Goal: Task Accomplishment & Management: Use online tool/utility

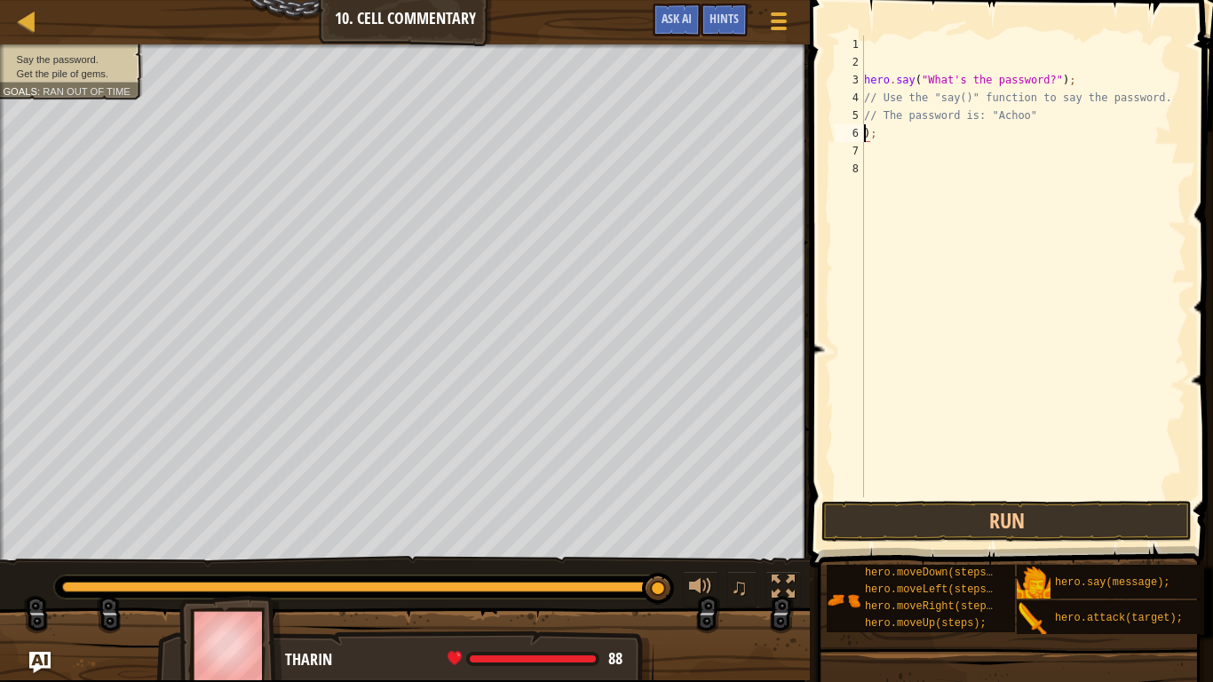
scroll to position [8, 1]
type textarea ")"
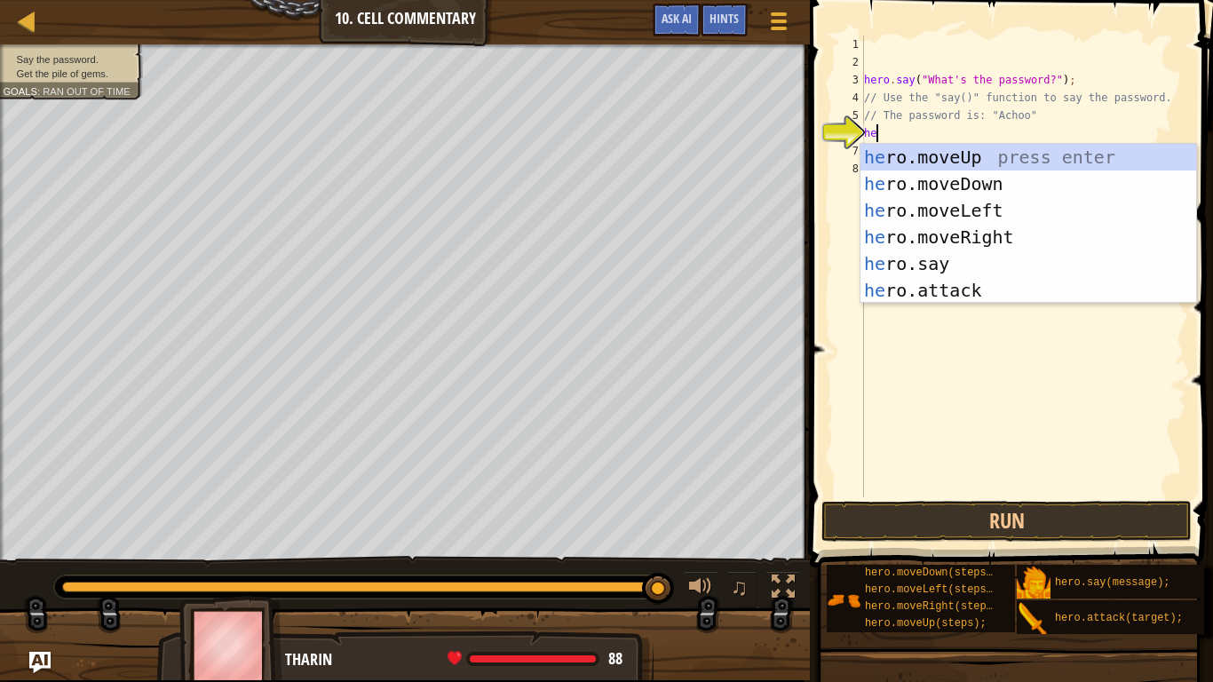
scroll to position [8, 2]
click at [994, 264] on div "her o.moveUp press enter her o.moveDown press enter her o.moveLeft press enter …" at bounding box center [1029, 250] width 336 height 213
type textarea "hero.say("message");"
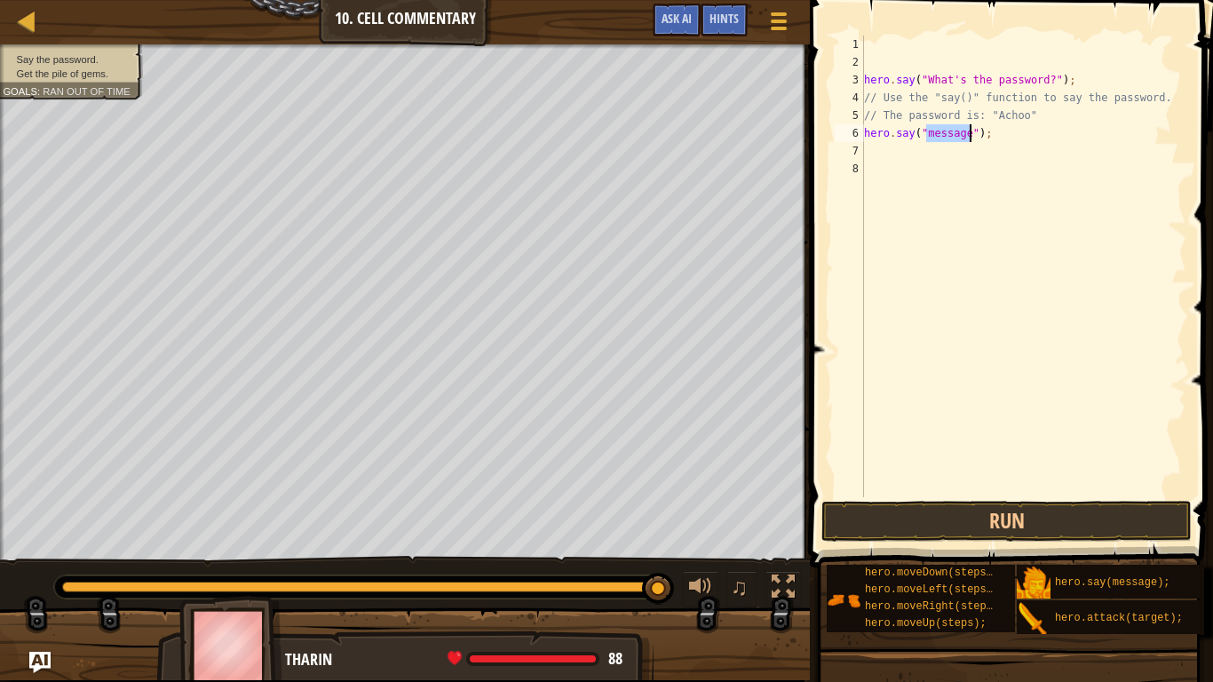
click at [1001, 247] on div "hero . say ( "What's the password?" ) ; // Use the "say()" function to say the …" at bounding box center [1024, 284] width 326 height 497
type textarea "t"
click at [966, 131] on div "hero . say ( "What's the password?" ) ; // Use the "say()" function to say the …" at bounding box center [1024, 284] width 326 height 497
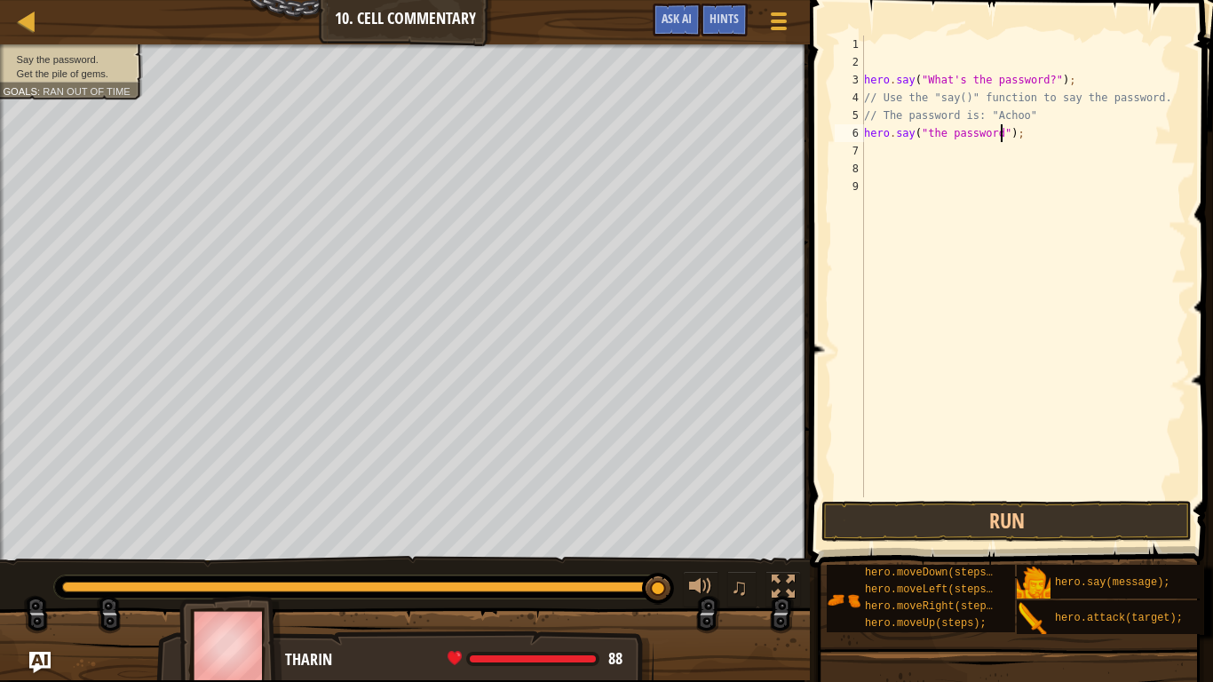
scroll to position [8, 20]
click at [1085, 529] on button "Run" at bounding box center [1007, 521] width 370 height 41
click at [36, 531] on img "Ask AI" at bounding box center [39, 662] width 23 height 23
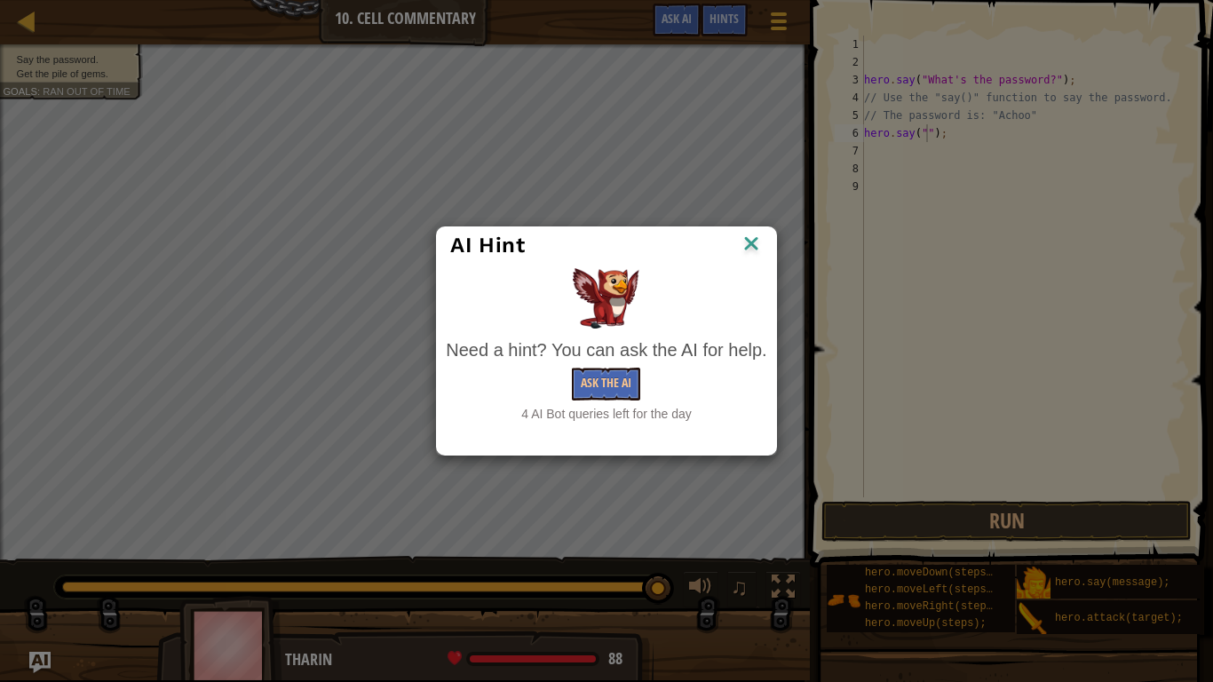
click at [632, 365] on div "Need a hint? You can ask the AI for help. Ask the AI 4 AI Bot queries left for …" at bounding box center [606, 380] width 321 height 85
click at [625, 389] on button "Ask the AI" at bounding box center [606, 384] width 68 height 33
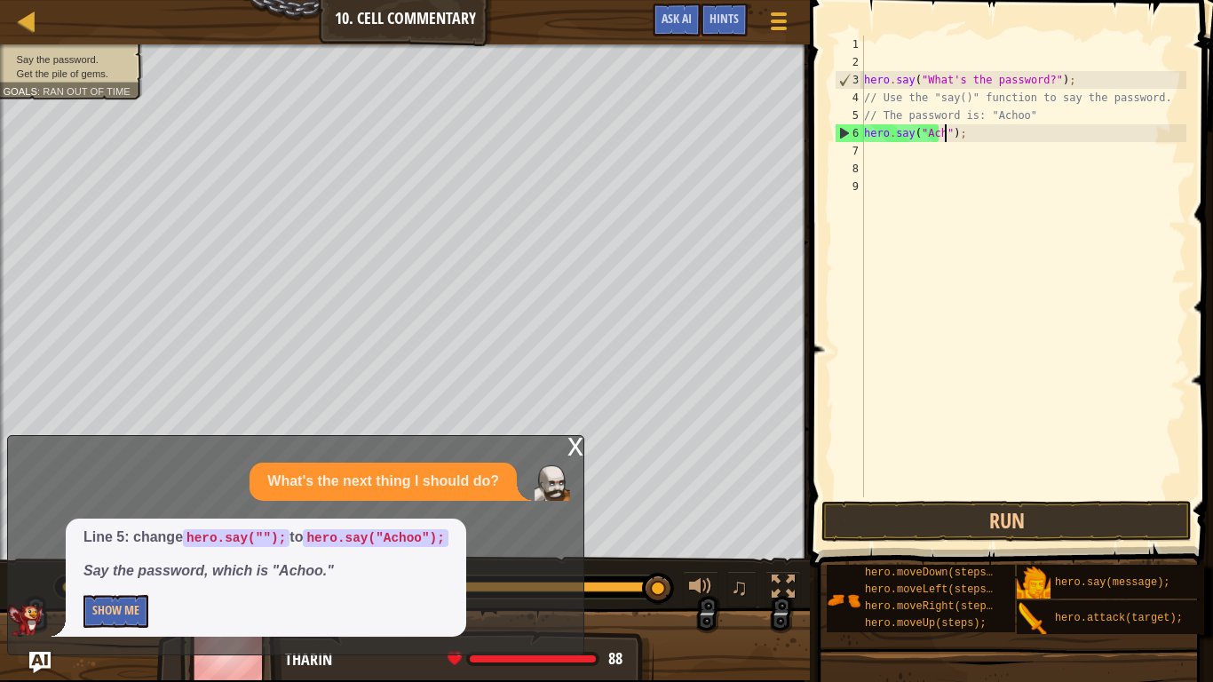
scroll to position [8, 14]
type textarea "hero.say("Achoo");"
click at [1144, 500] on span at bounding box center [1013, 258] width 417 height 620
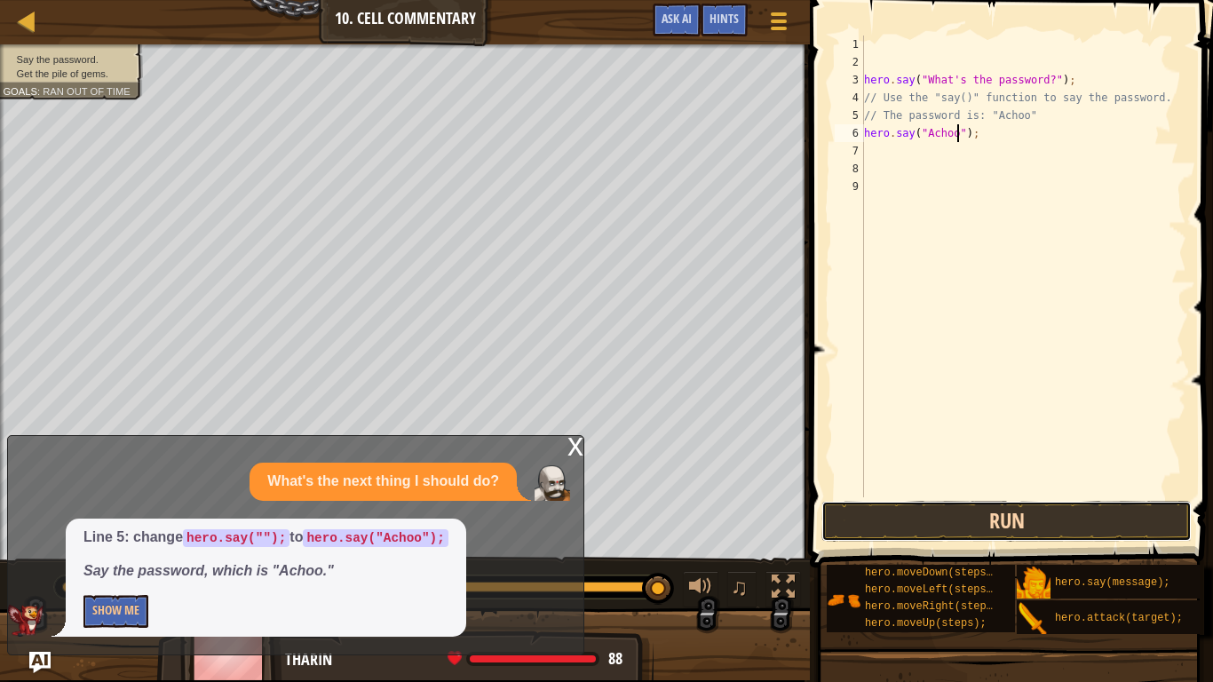
click at [1128, 507] on button "Run" at bounding box center [1007, 521] width 370 height 41
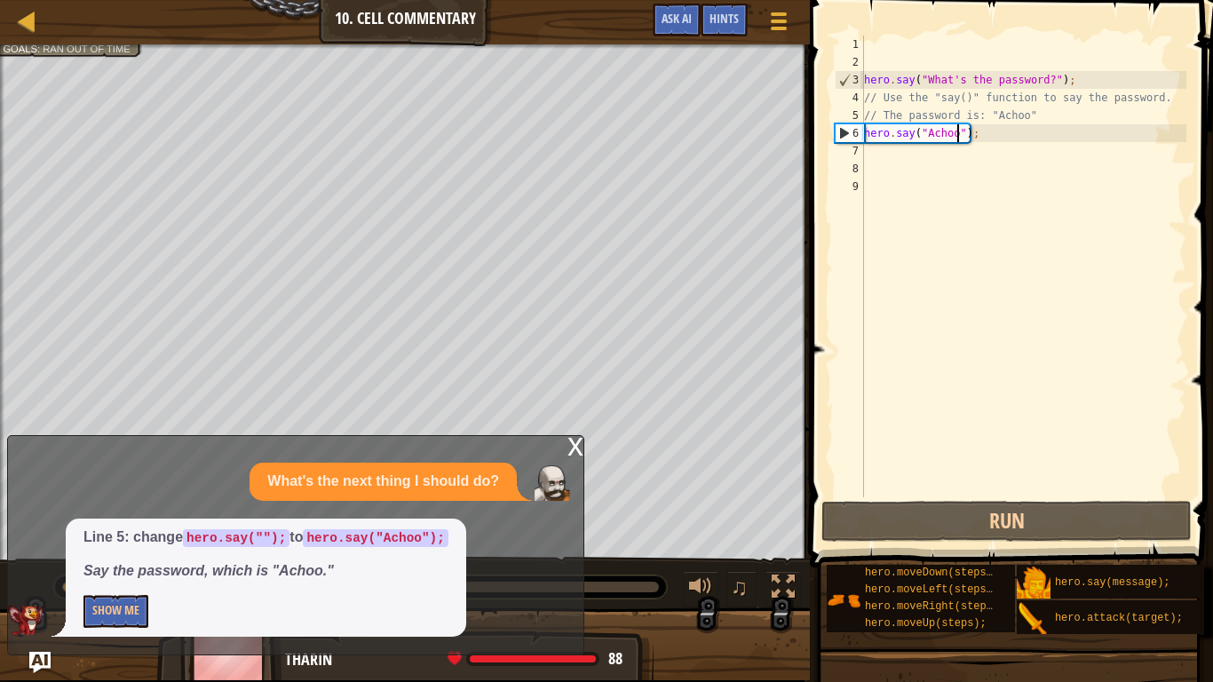
click at [906, 155] on div "hero . say ( "What's the password?" ) ; // Use the "say()" function to say the …" at bounding box center [1024, 284] width 326 height 497
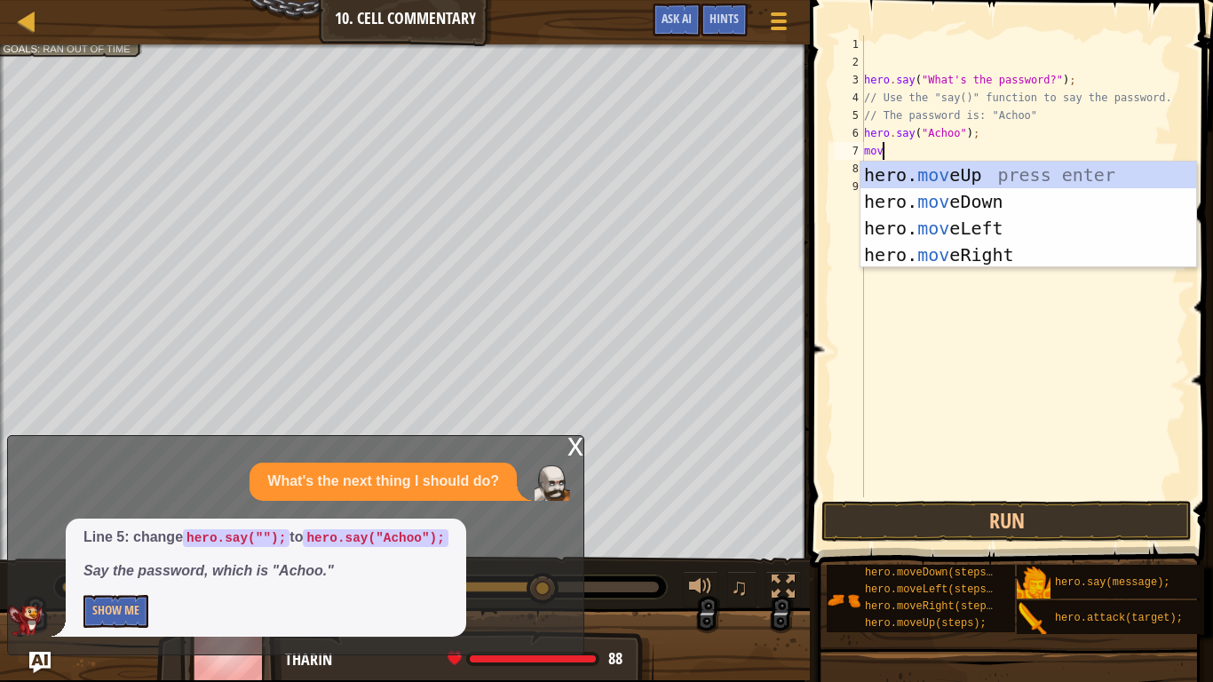
scroll to position [8, 3]
type textarea "move"
click at [1080, 174] on div "hero. move Up press enter hero. move Down press enter hero. move Left press ent…" at bounding box center [1029, 242] width 336 height 160
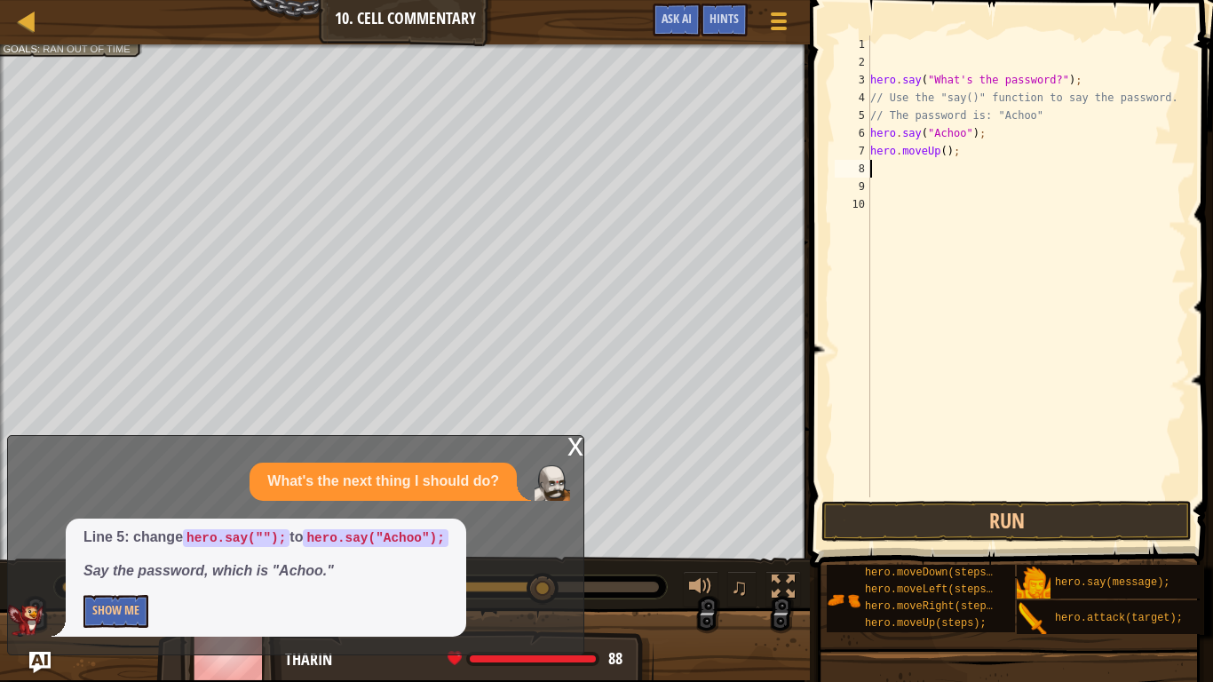
scroll to position [8, 0]
click at [1127, 522] on button "Run" at bounding box center [1007, 521] width 370 height 41
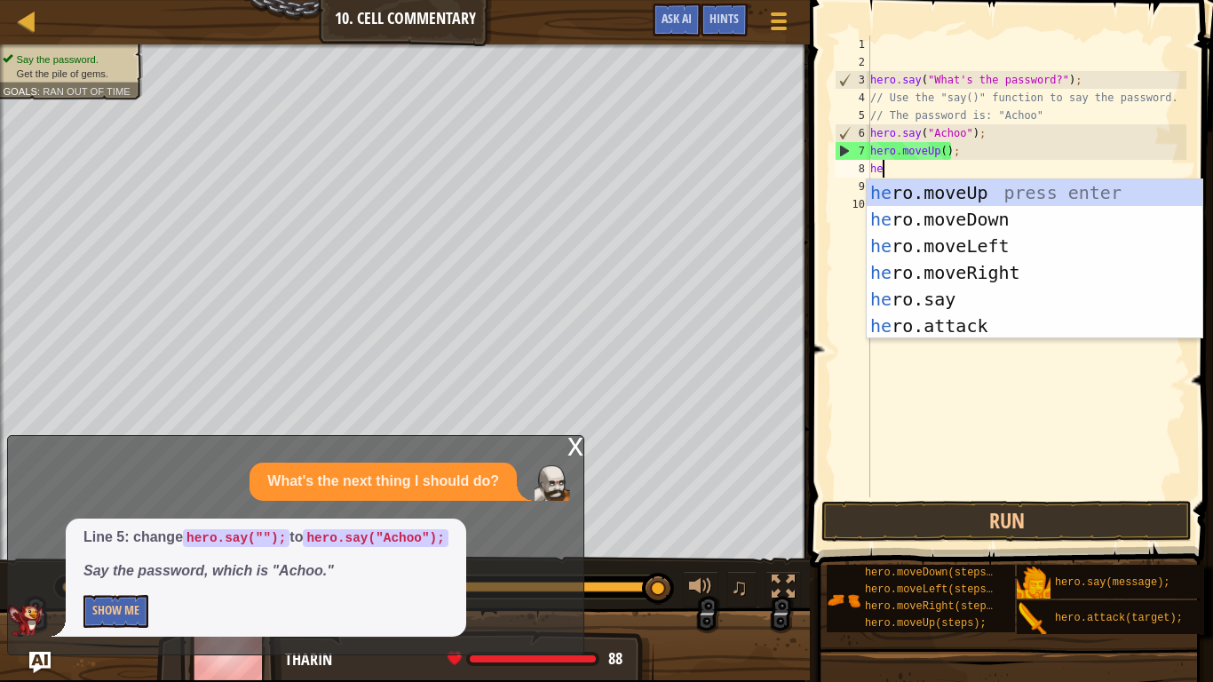
type textarea "hero"
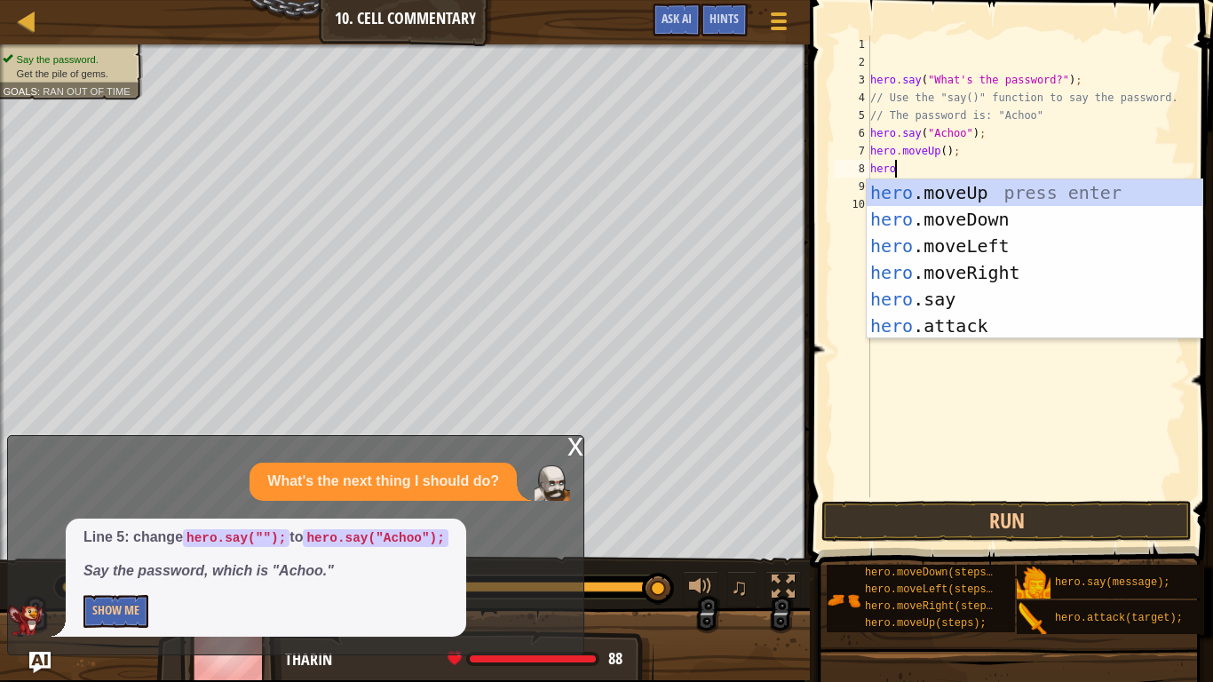
click at [1034, 197] on div "hero .moveUp press enter hero .moveDown press enter hero .moveLeft press enter …" at bounding box center [1035, 285] width 336 height 213
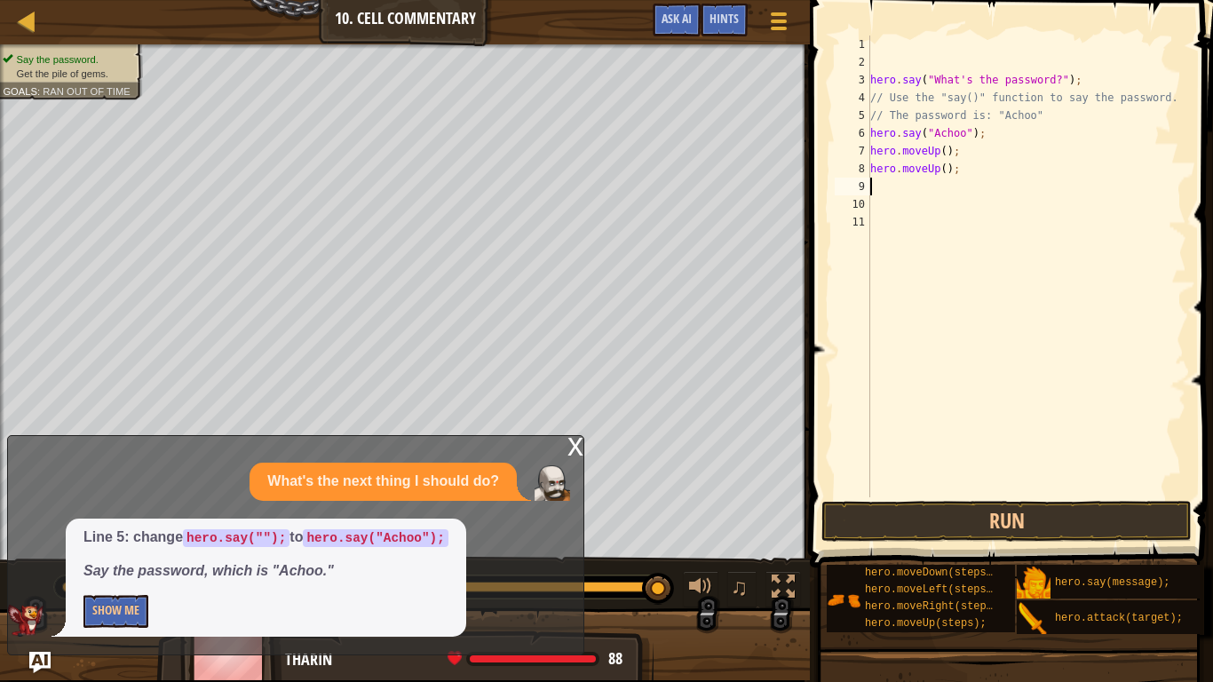
scroll to position [8, 0]
click at [1076, 520] on button "Run" at bounding box center [1007, 521] width 370 height 41
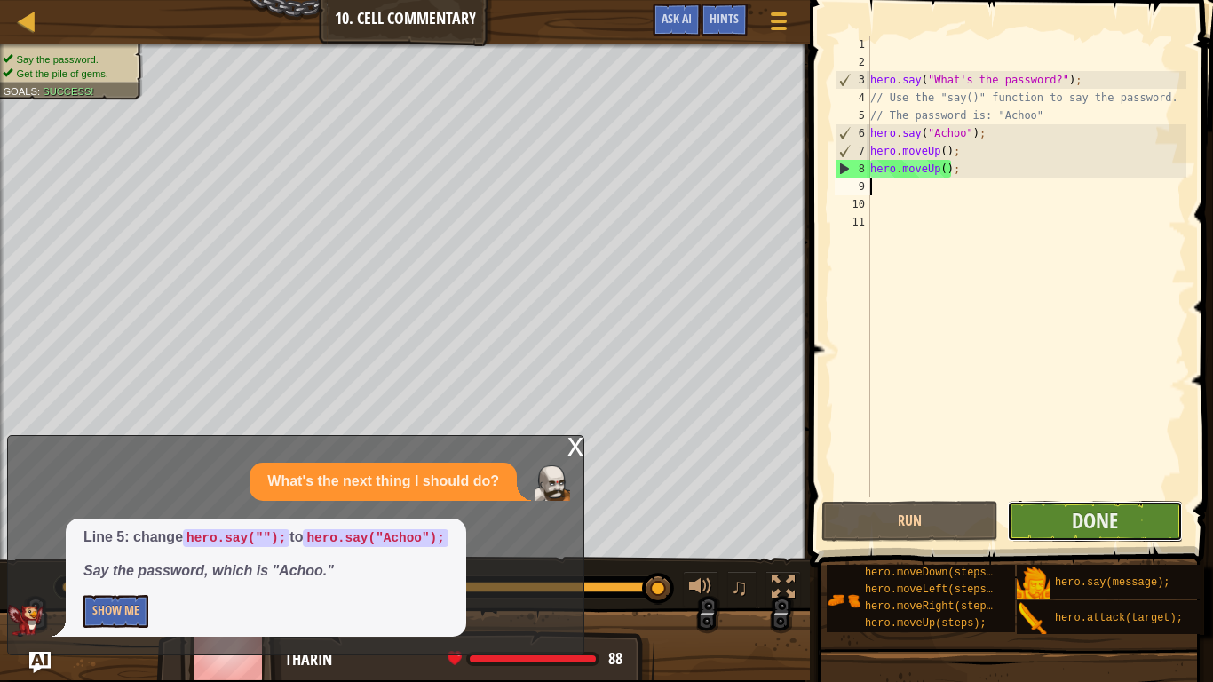
click at [1141, 531] on button "Done" at bounding box center [1095, 521] width 176 height 41
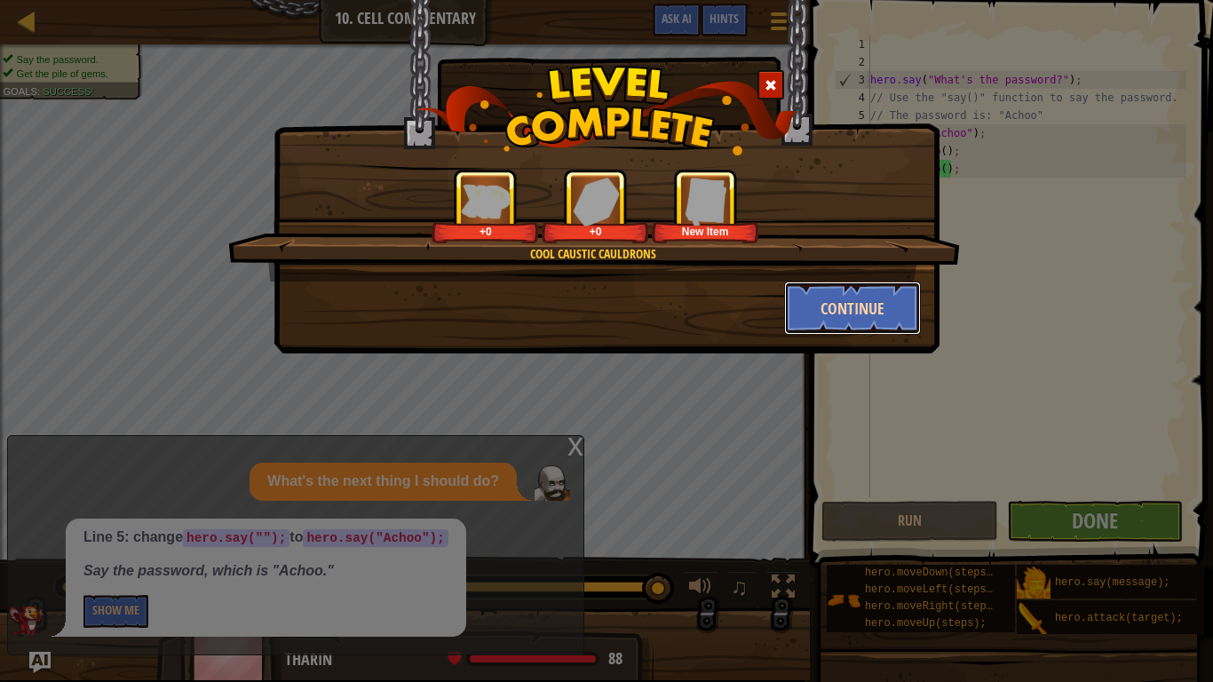
click at [866, 324] on button "Continue" at bounding box center [853, 308] width 138 height 53
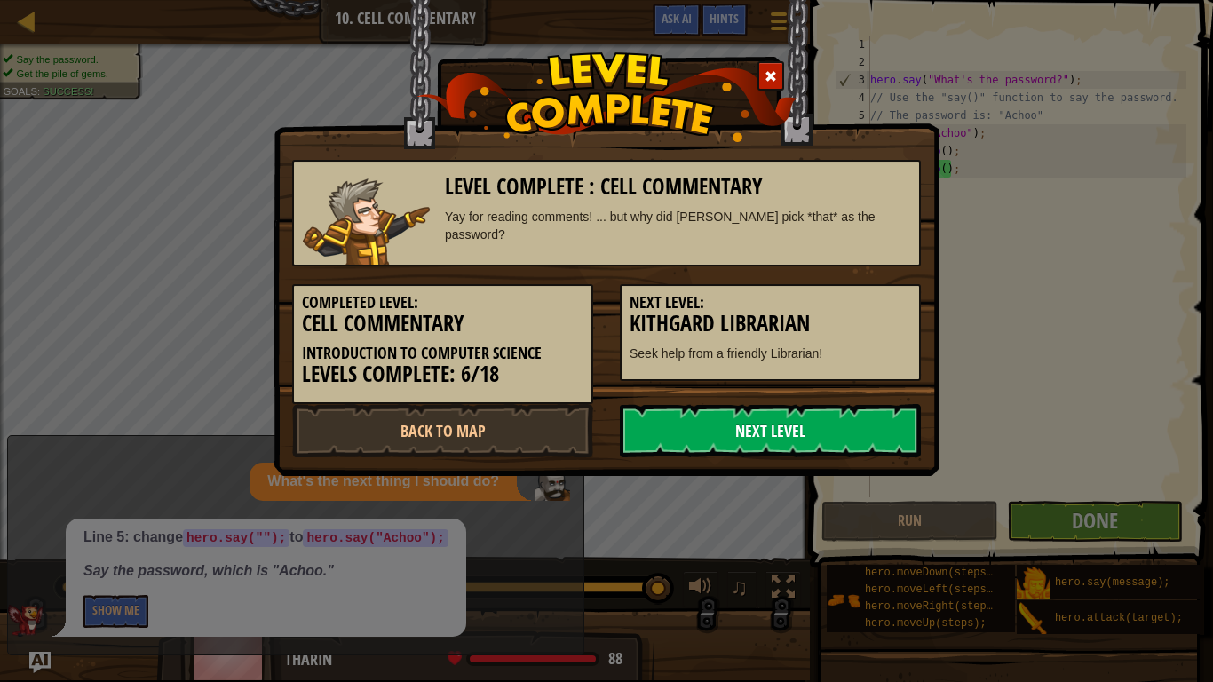
click at [846, 434] on link "Next Level" at bounding box center [770, 430] width 301 height 53
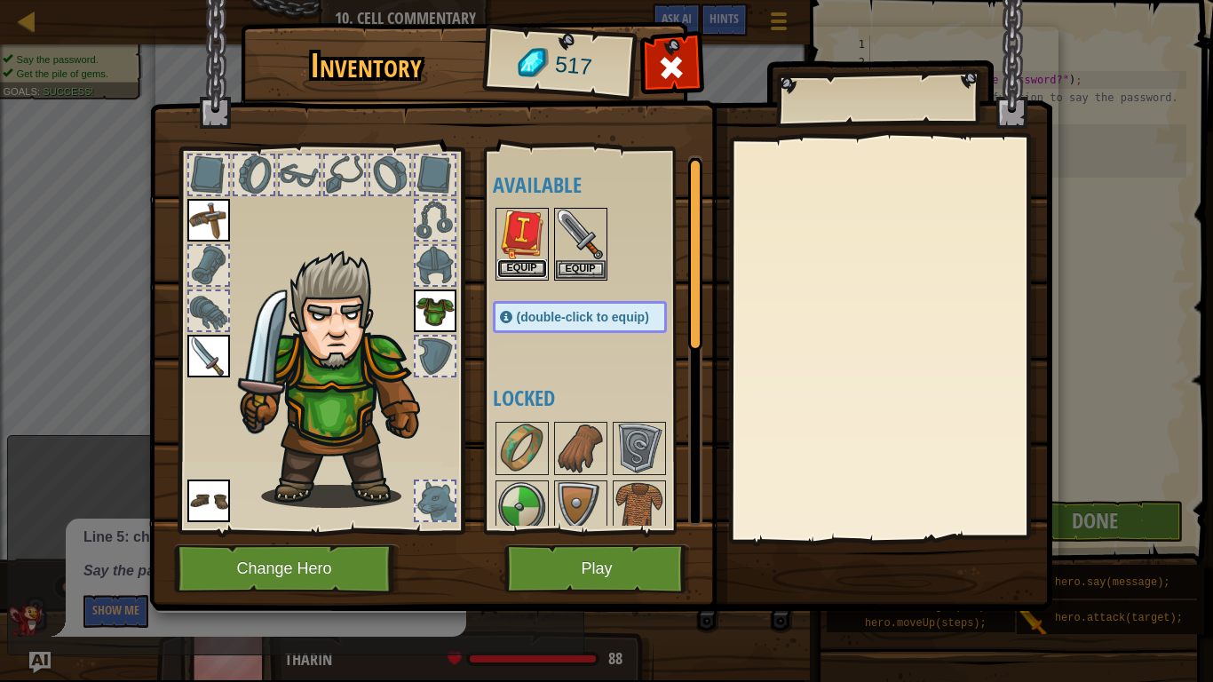
click at [517, 268] on button "Equip" at bounding box center [522, 268] width 50 height 19
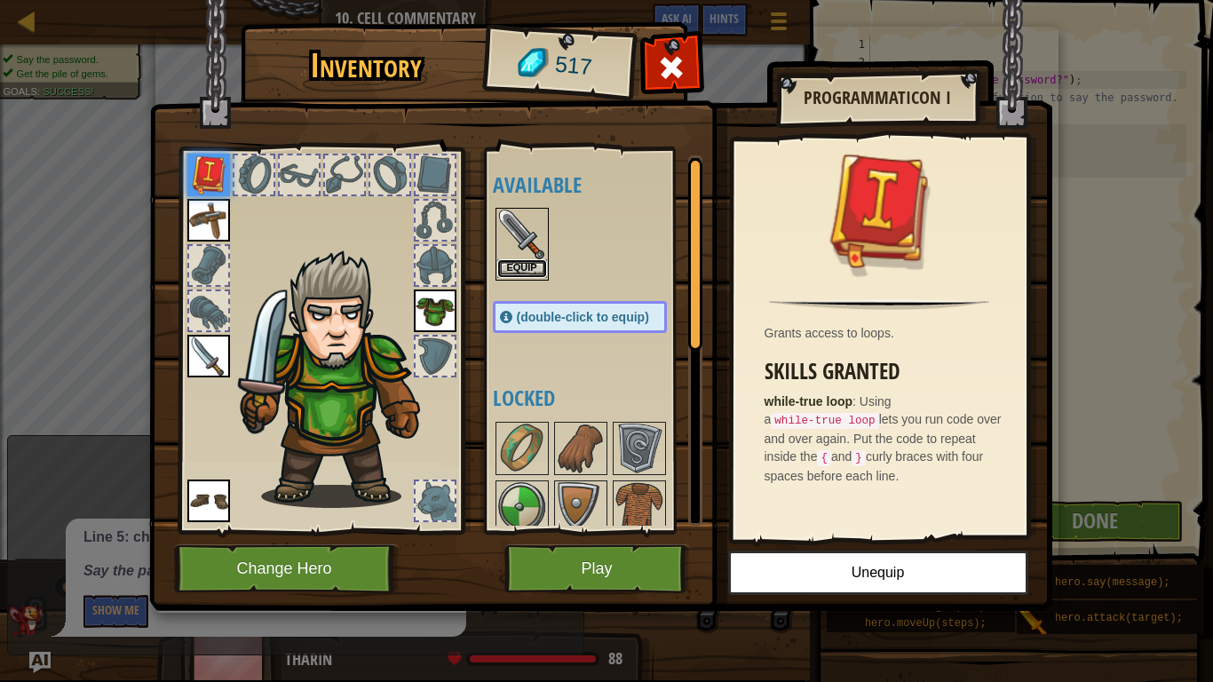
click at [531, 269] on button "Equip" at bounding box center [522, 268] width 50 height 19
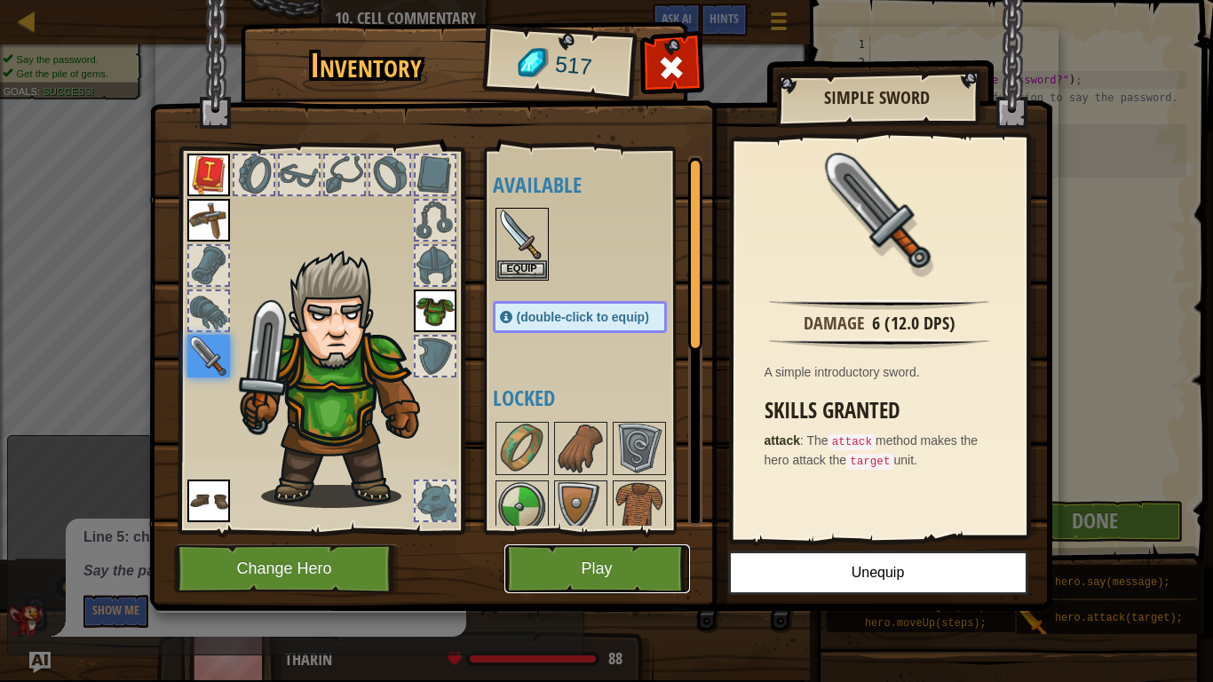
click at [562, 531] on button "Play" at bounding box center [598, 568] width 186 height 49
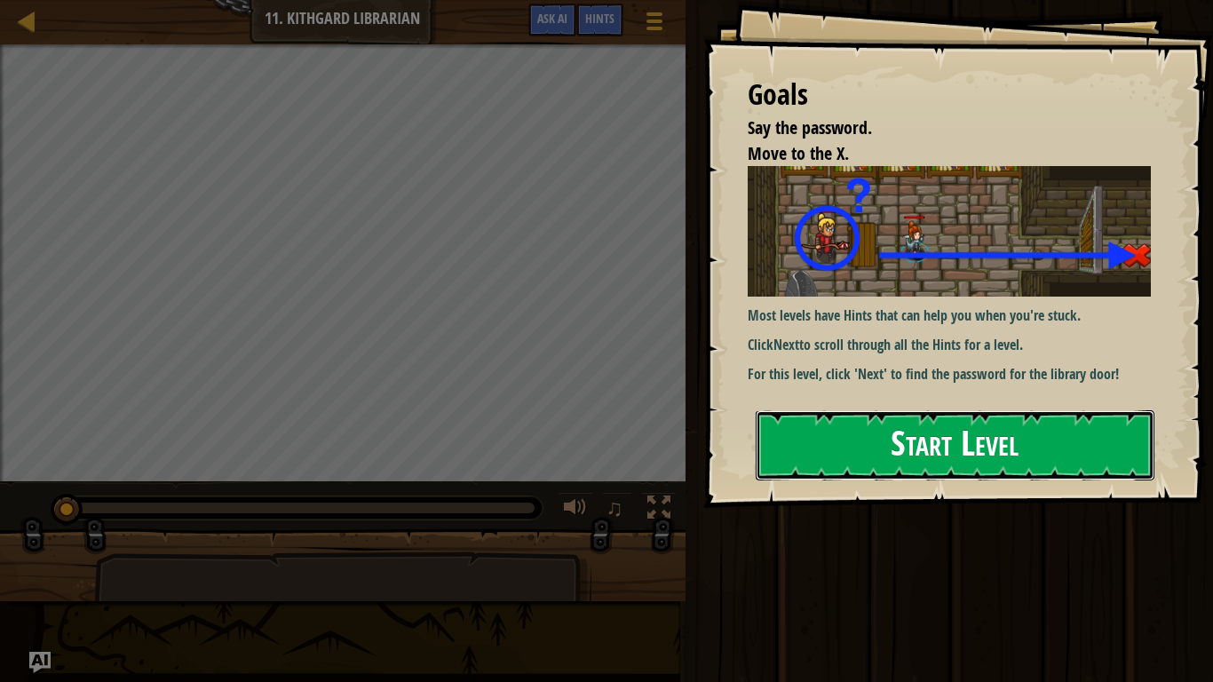
click at [1096, 477] on button "Start Level" at bounding box center [955, 445] width 399 height 70
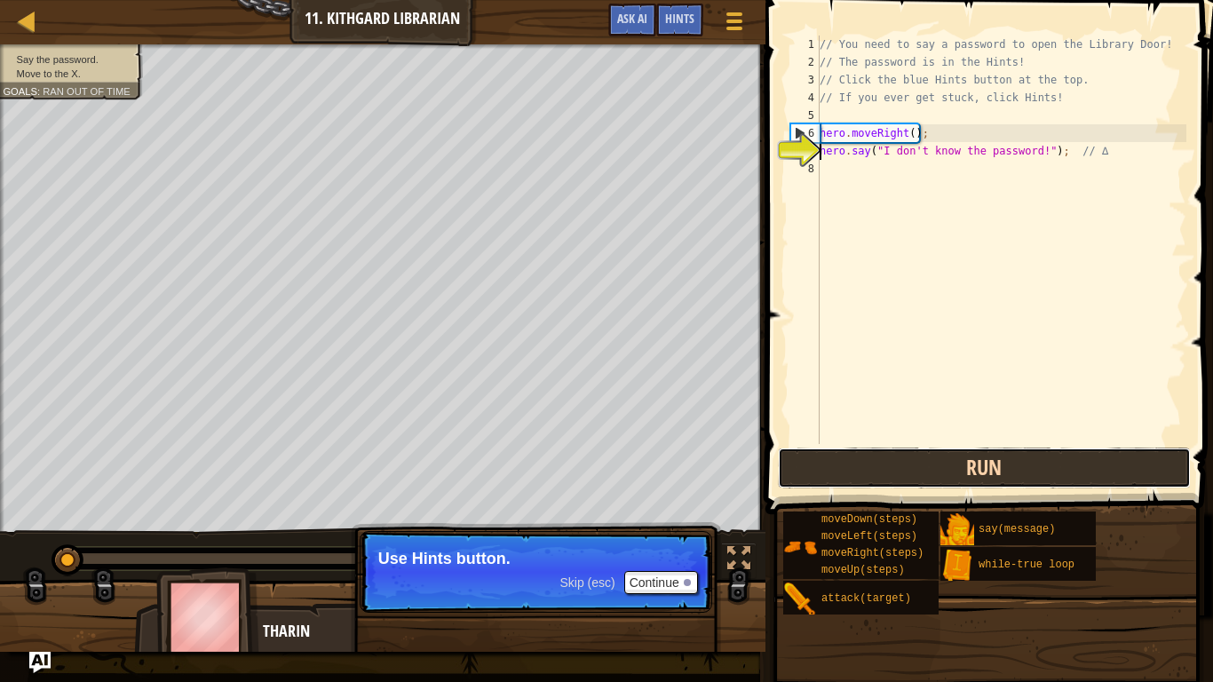
click at [1005, 457] on button "Run" at bounding box center [985, 468] width 414 height 41
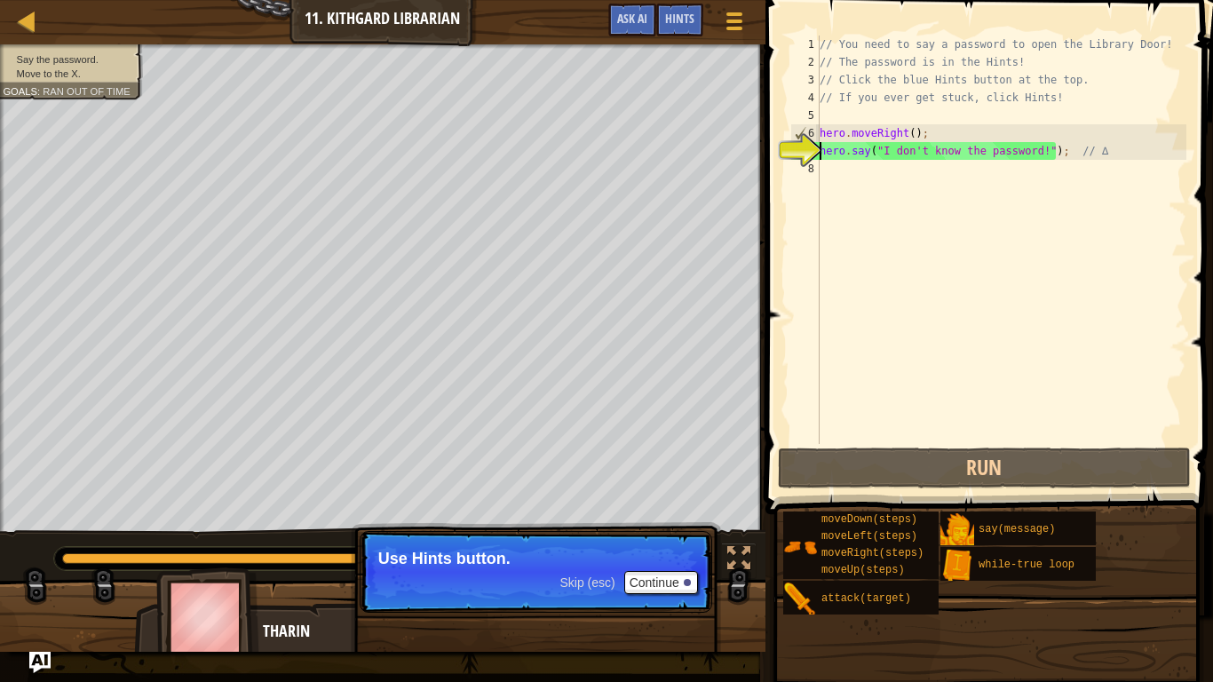
click at [944, 174] on div "// You need to say a password to open the Library Door! // The password is in t…" at bounding box center [1001, 258] width 370 height 444
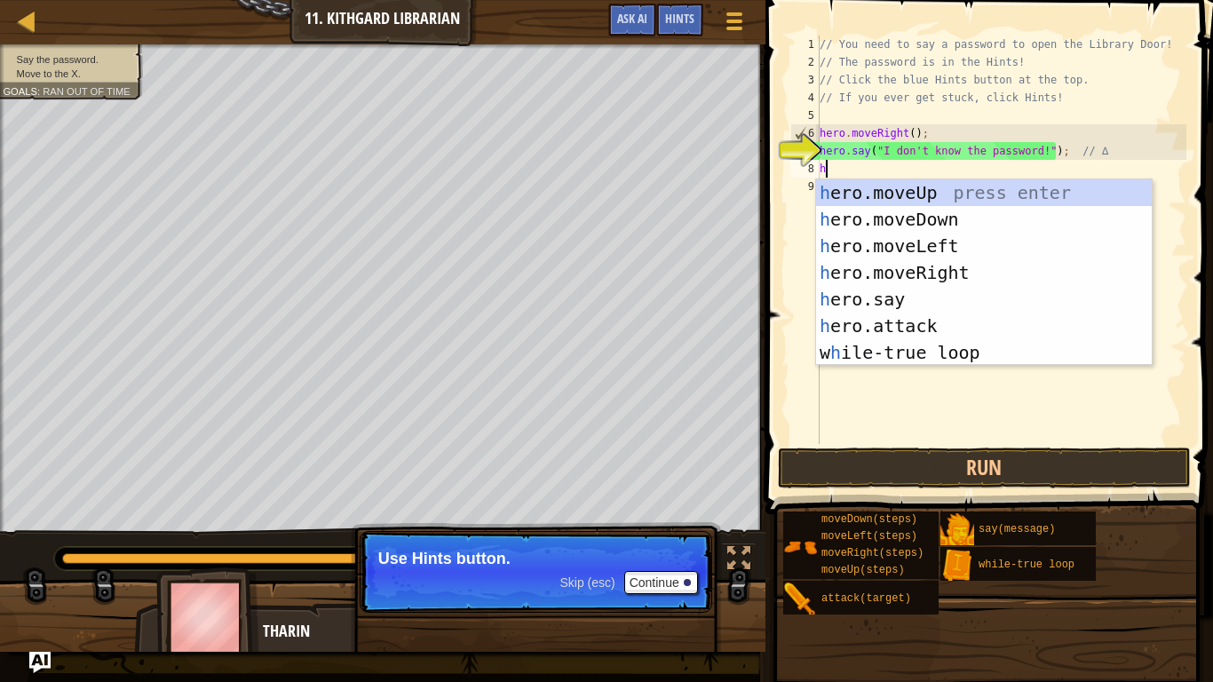
scroll to position [8, 0]
type textarea "her"
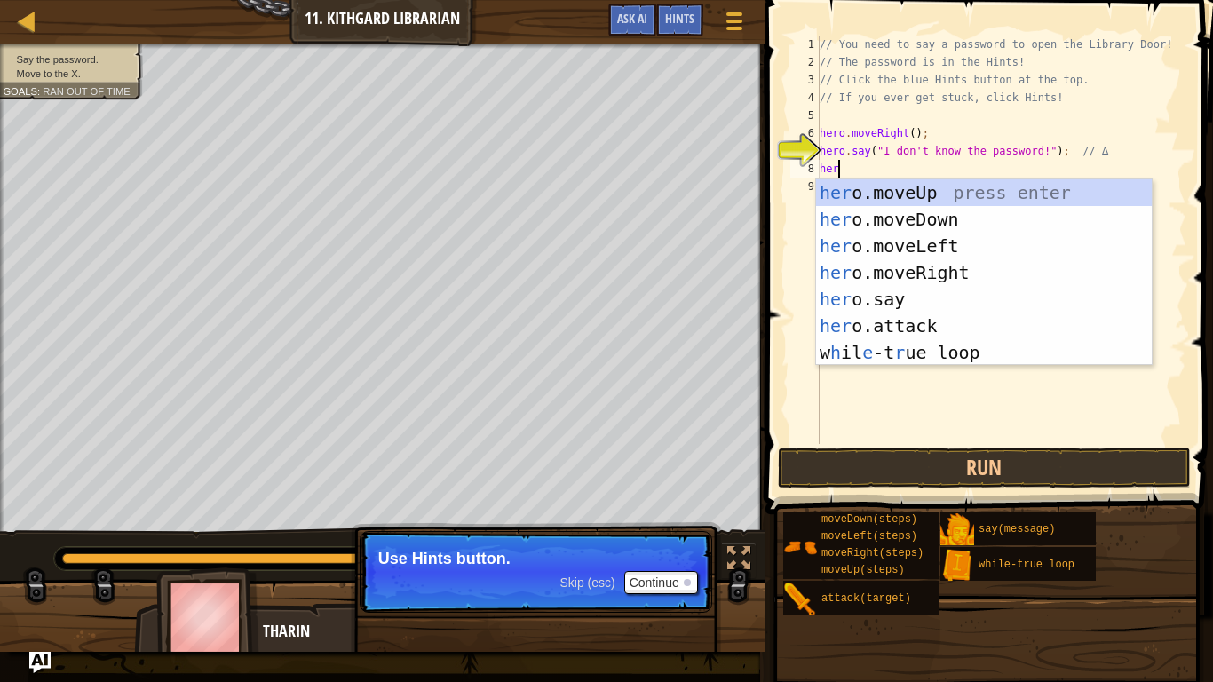
click at [988, 244] on div "her o.moveUp press enter her o.moveDown press enter her o.moveLeft press enter …" at bounding box center [984, 299] width 336 height 240
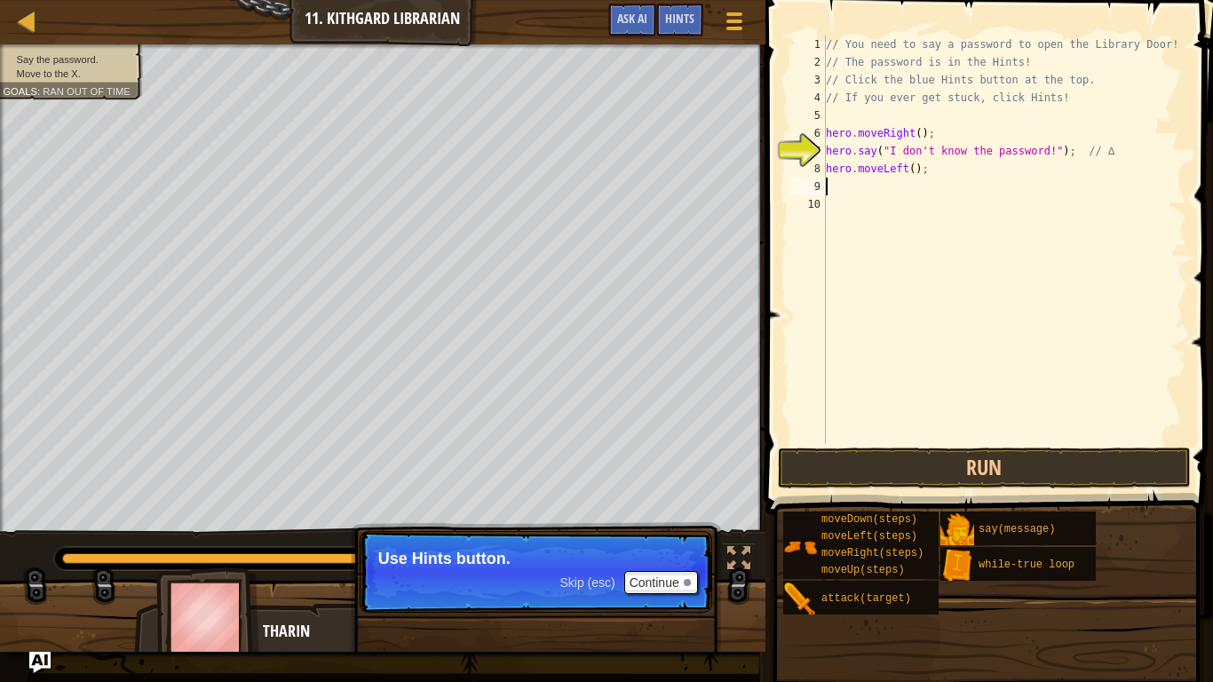
scroll to position [8, 0]
